Goal: Task Accomplishment & Management: Use online tool/utility

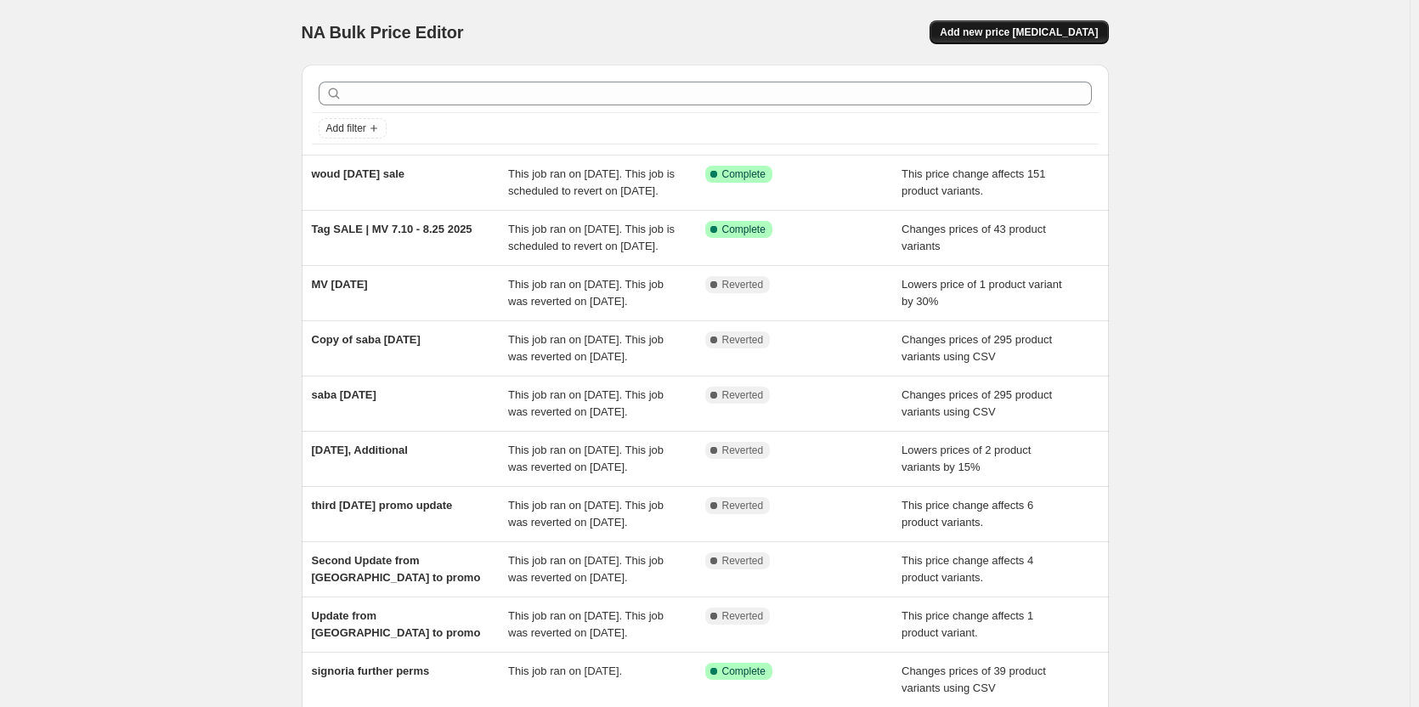
click at [1026, 25] on button "Add new price [MEDICAL_DATA]" at bounding box center [1019, 32] width 178 height 24
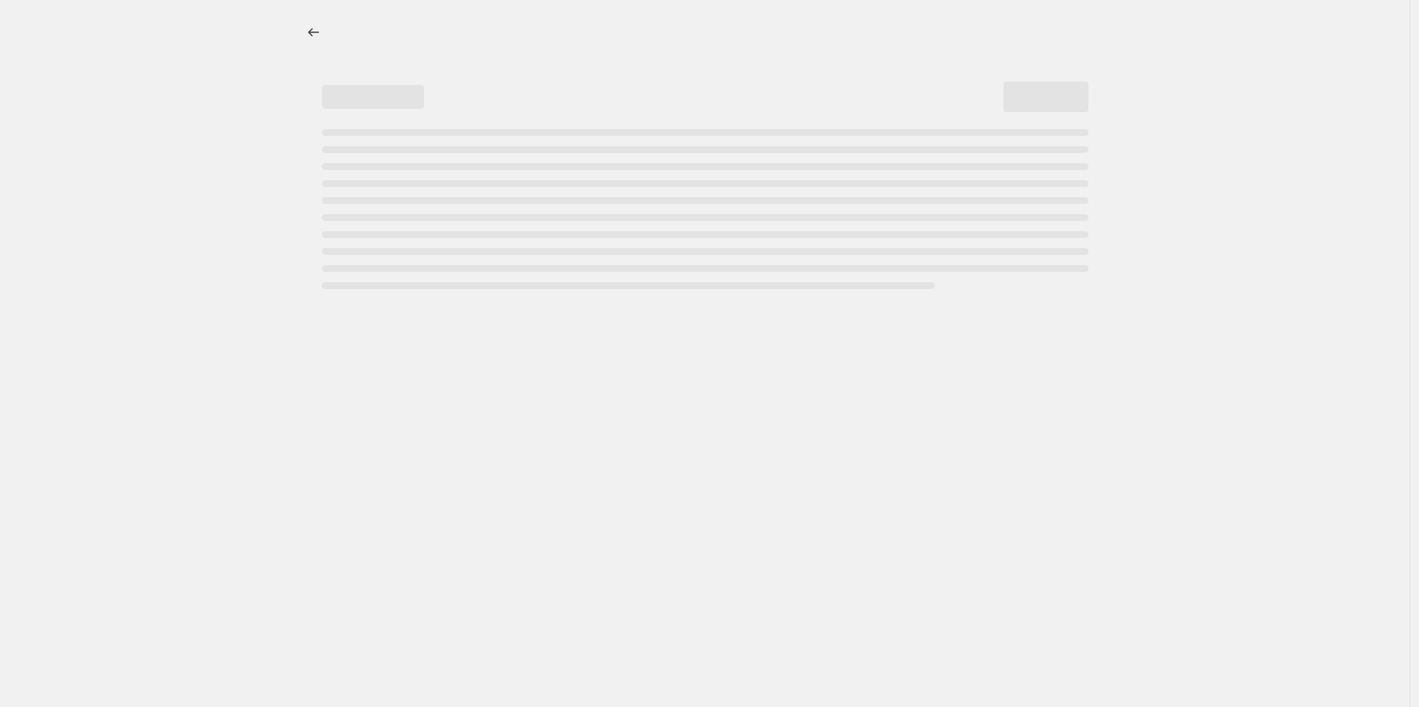
select select "percentage"
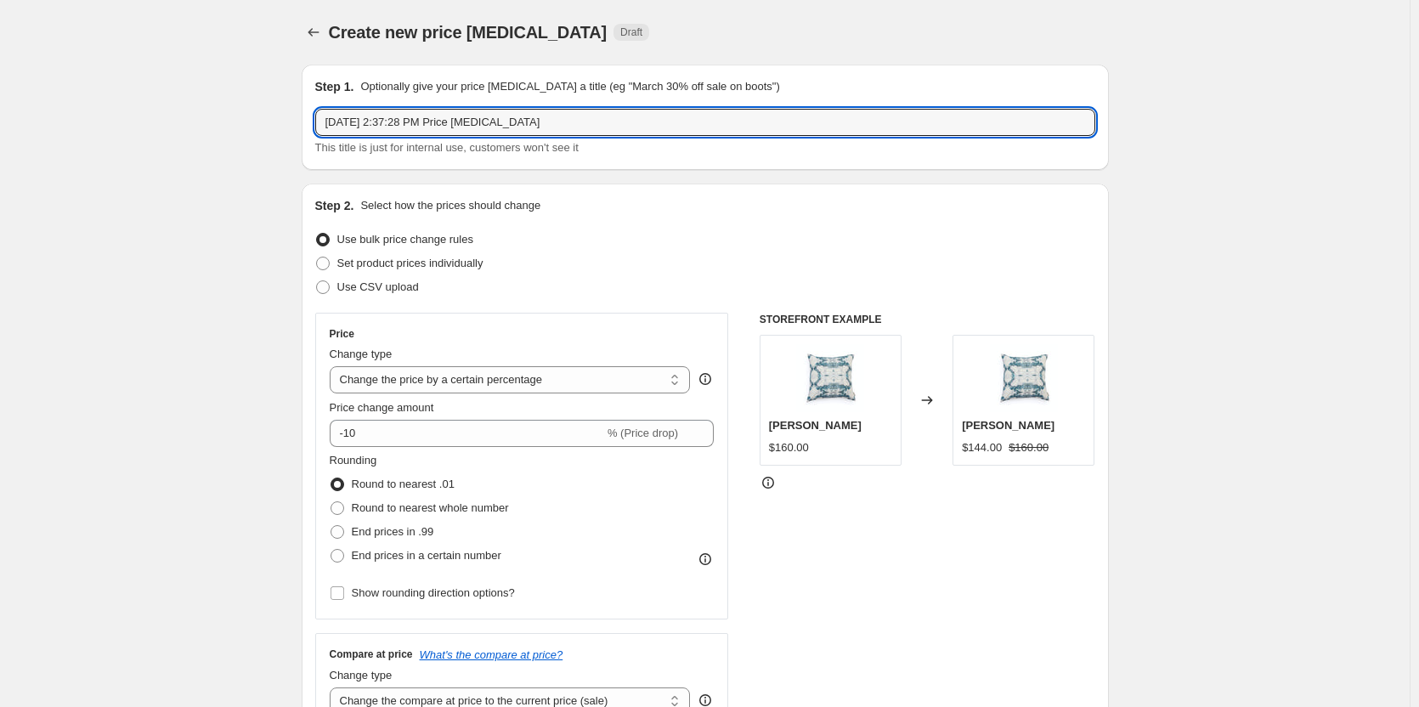
drag, startPoint x: 548, startPoint y: 125, endPoint x: 135, endPoint y: 95, distance: 414.1
type input "Rugs [DATE] Sale 2025"
click at [327, 289] on span at bounding box center [323, 287] width 14 height 14
click at [317, 281] on input "Use CSV upload" at bounding box center [316, 280] width 1 height 1
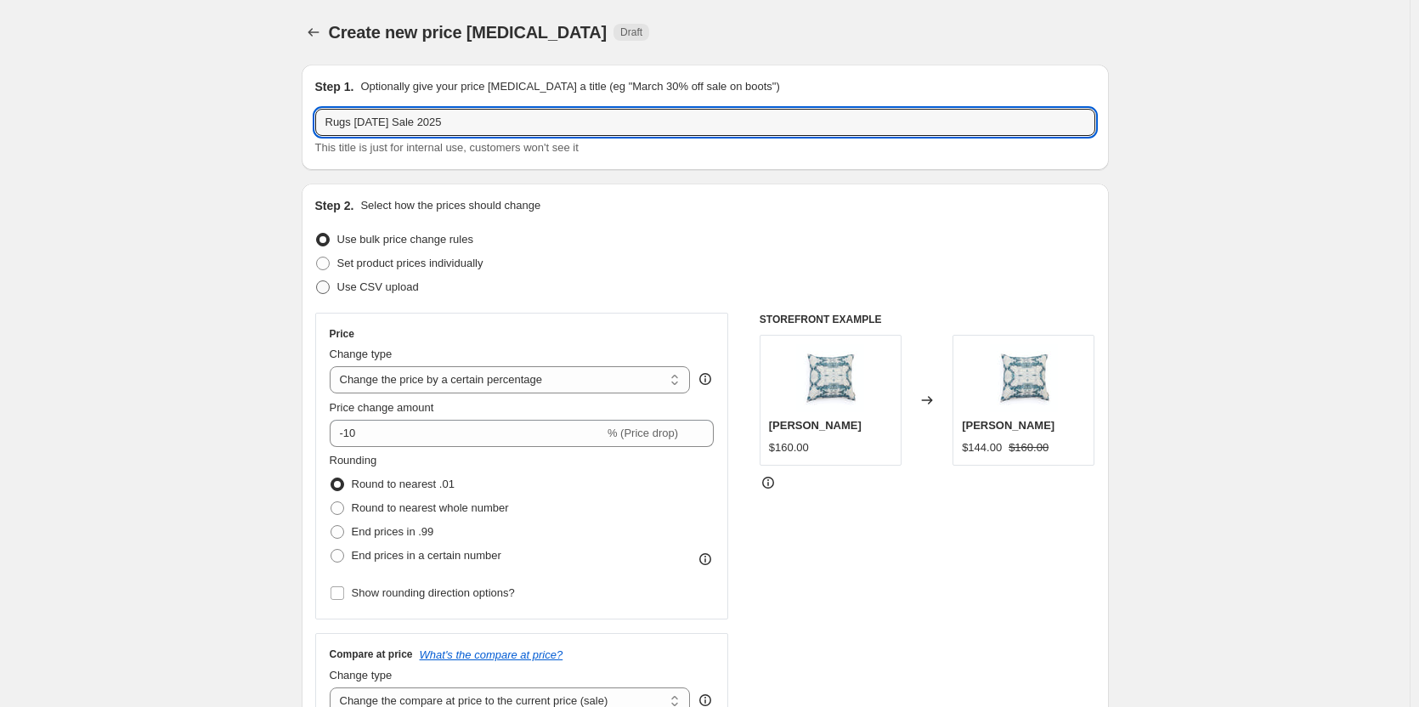
radio input "true"
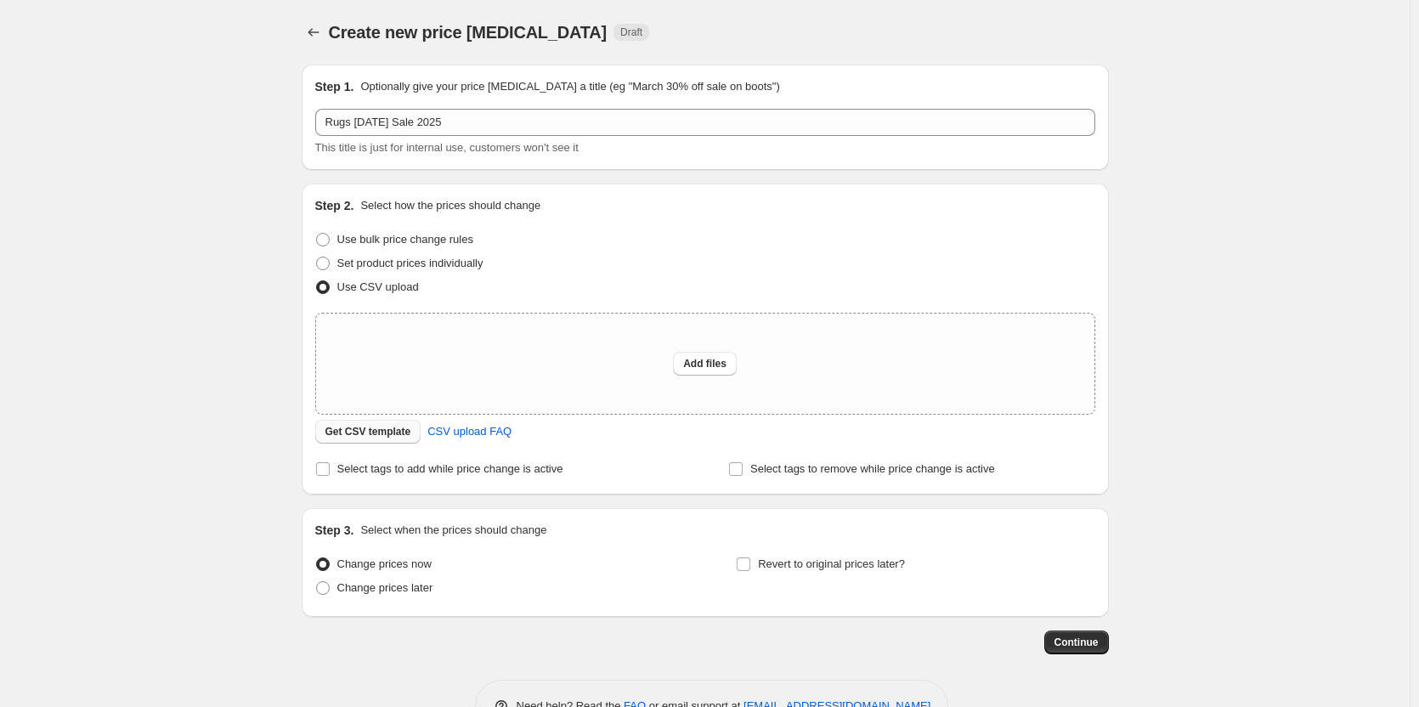
click at [393, 428] on span "Get CSV template" at bounding box center [368, 432] width 86 height 14
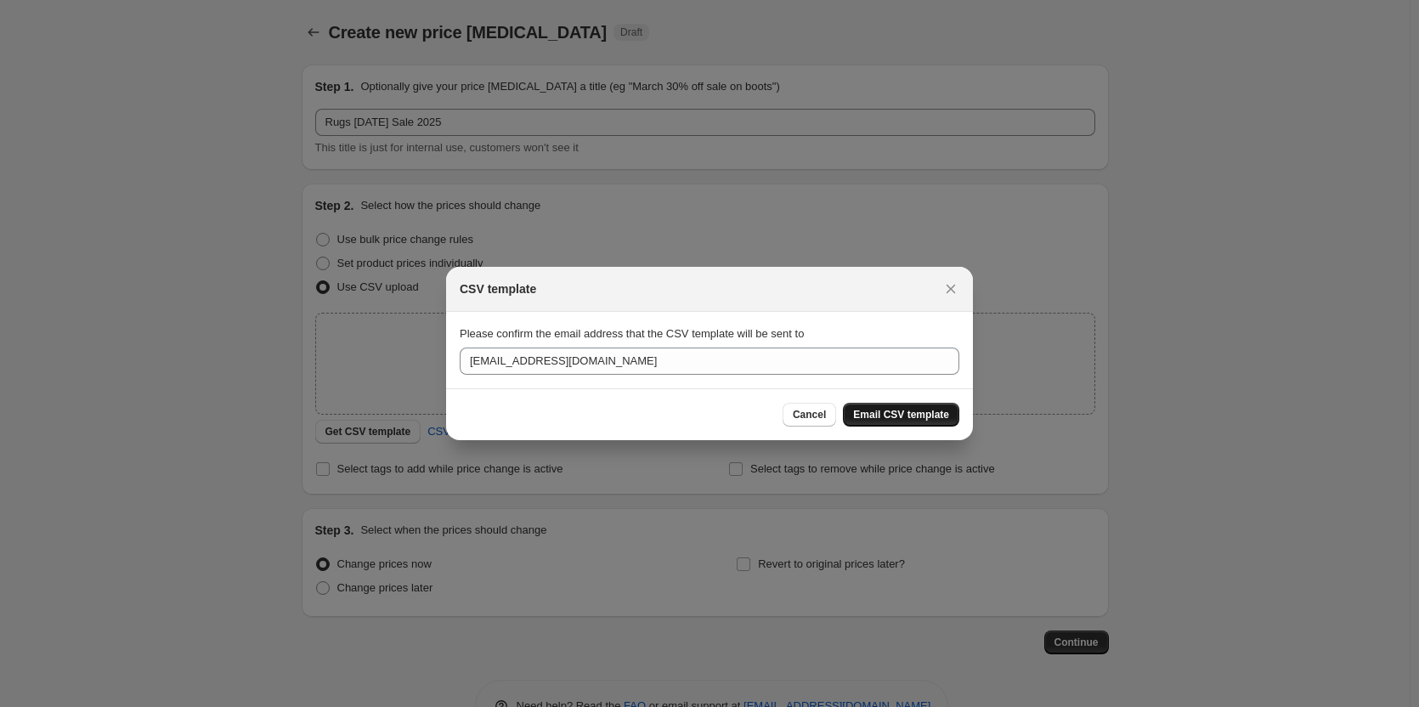
click at [873, 416] on span "Email CSV template" at bounding box center [901, 415] width 96 height 14
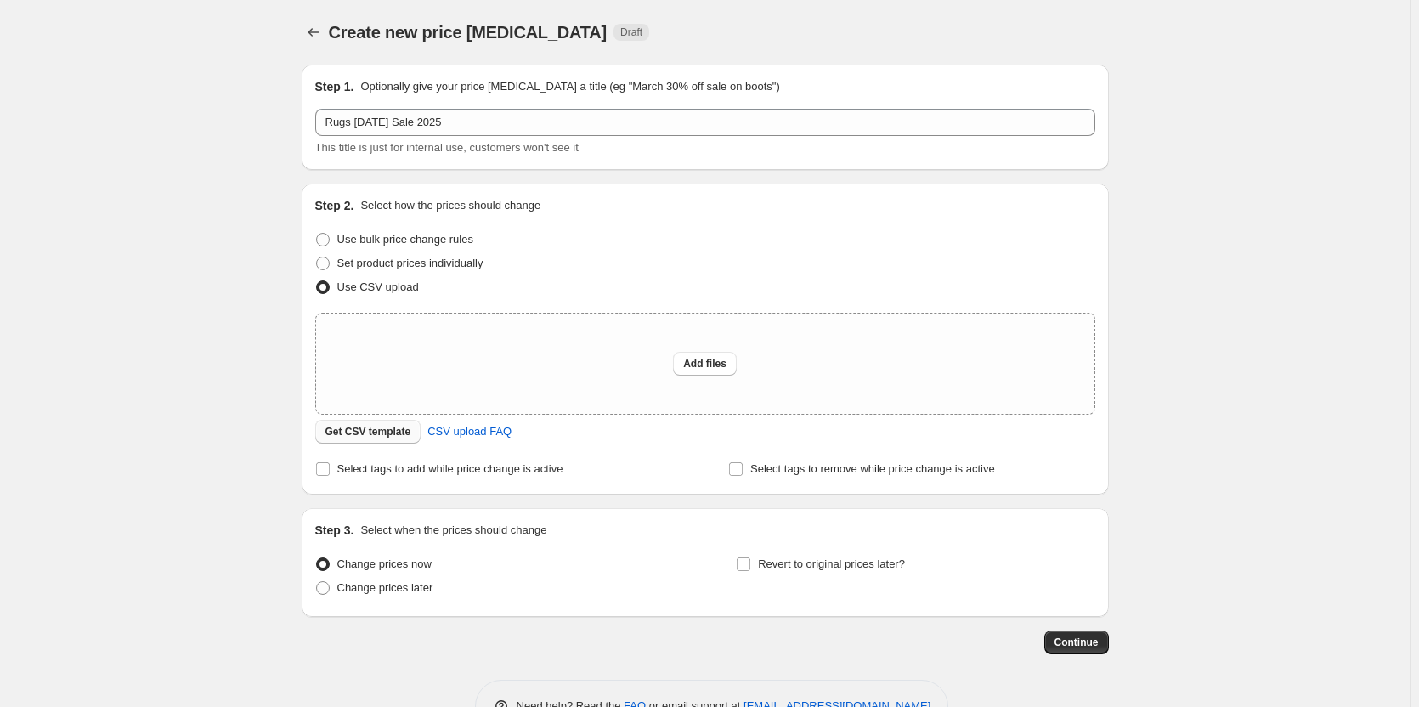
click at [361, 435] on span "Get CSV template" at bounding box center [368, 432] width 86 height 14
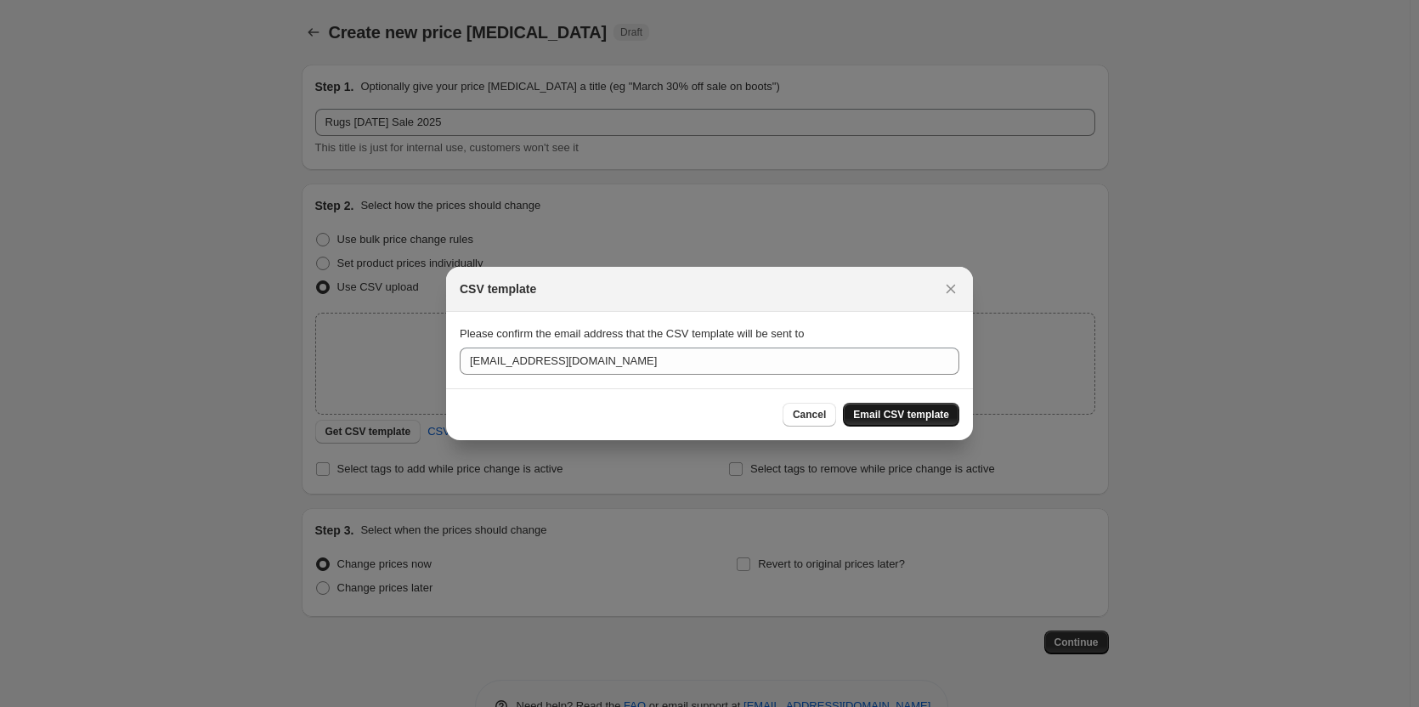
click at [897, 417] on span "Email CSV template" at bounding box center [901, 415] width 96 height 14
